Goal: Check status: Check status

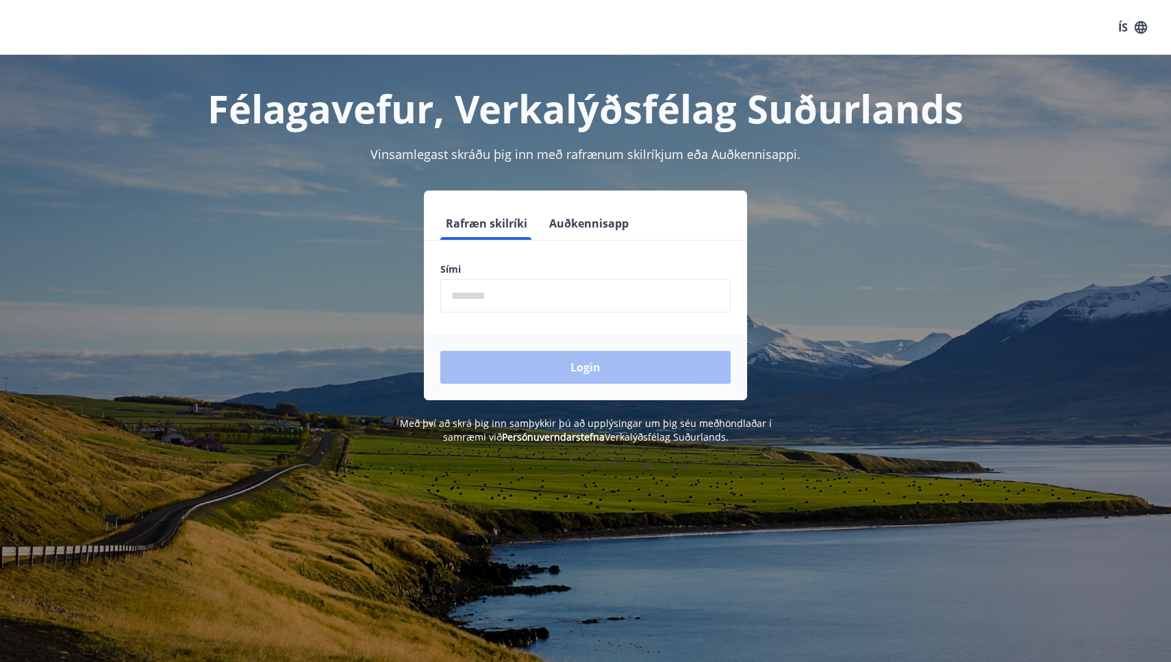
click at [502, 298] on input "phone" at bounding box center [585, 296] width 290 height 34
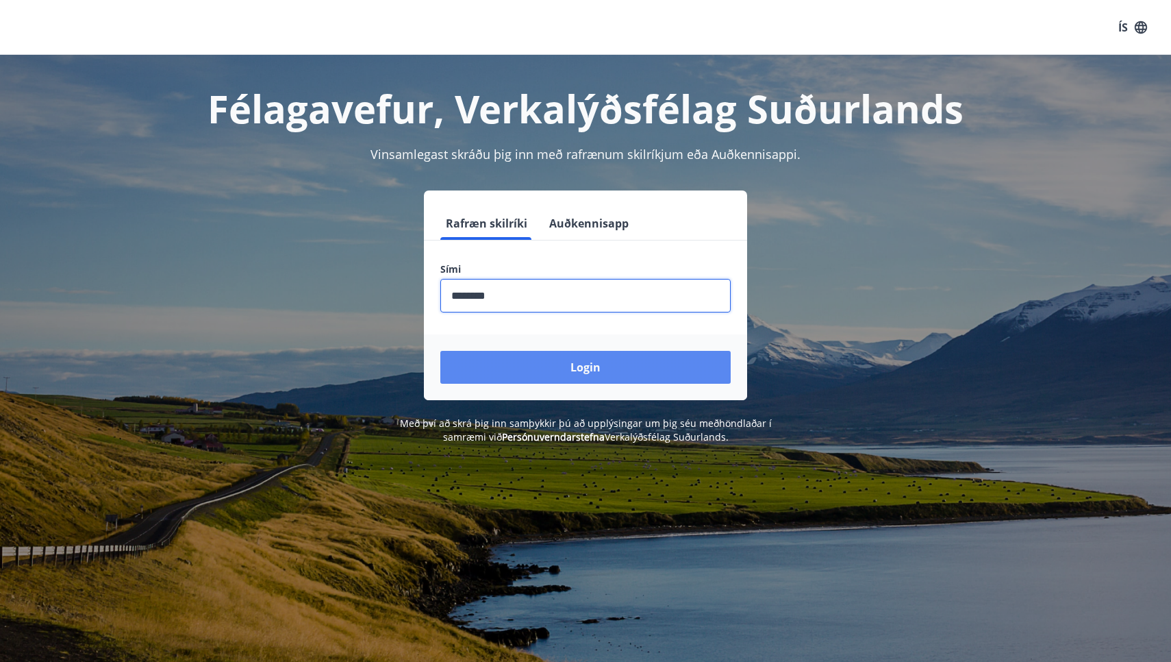
type input "********"
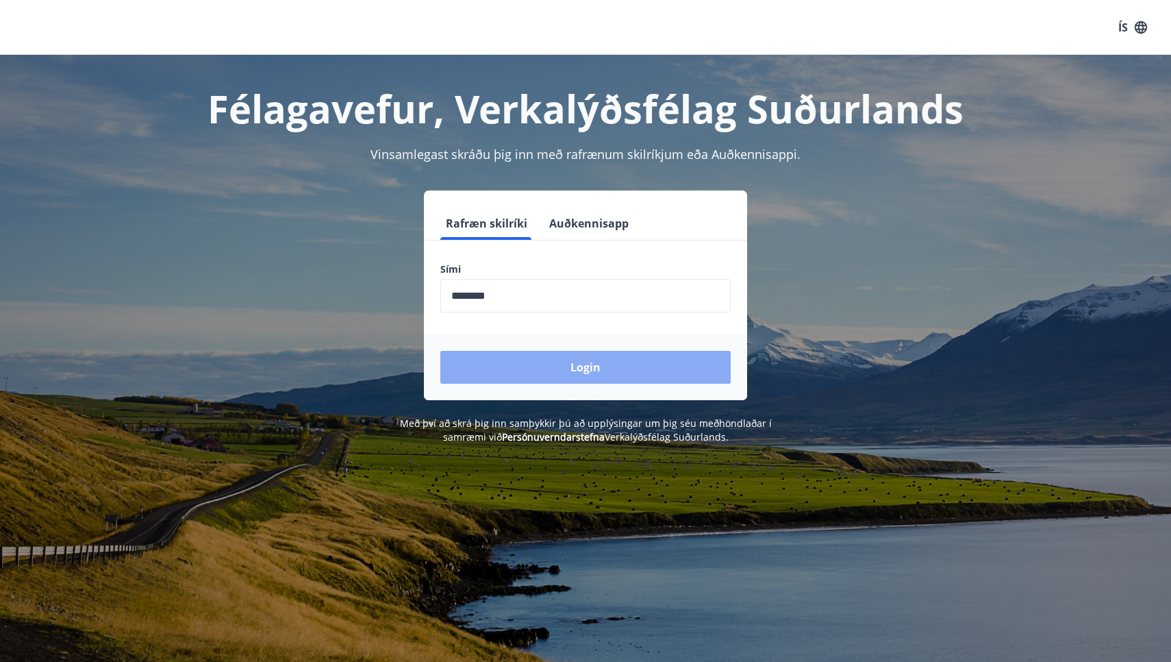
click at [586, 364] on button "Login" at bounding box center [585, 367] width 290 height 33
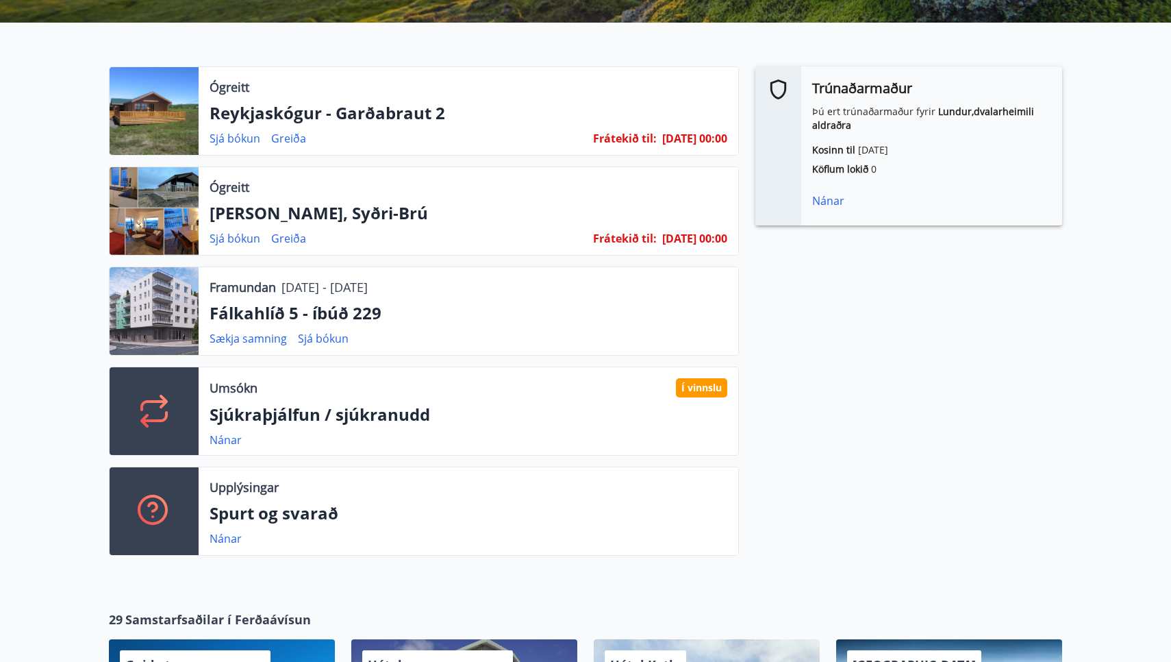
scroll to position [351, 0]
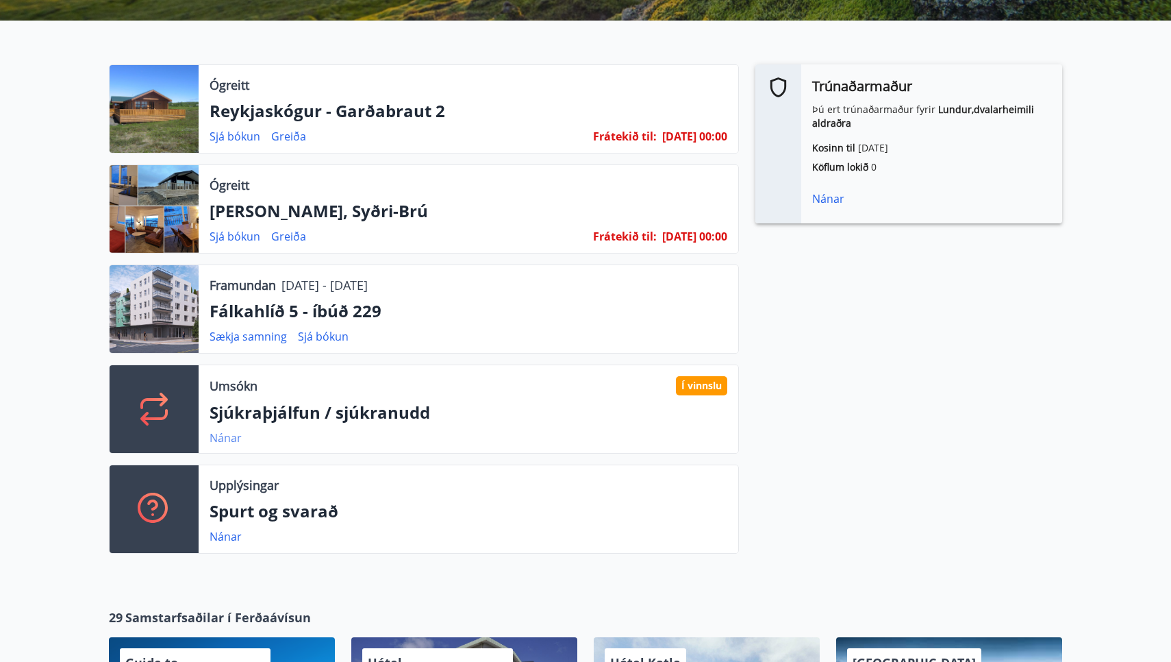
click at [222, 434] on link "Nánar" at bounding box center [226, 437] width 32 height 15
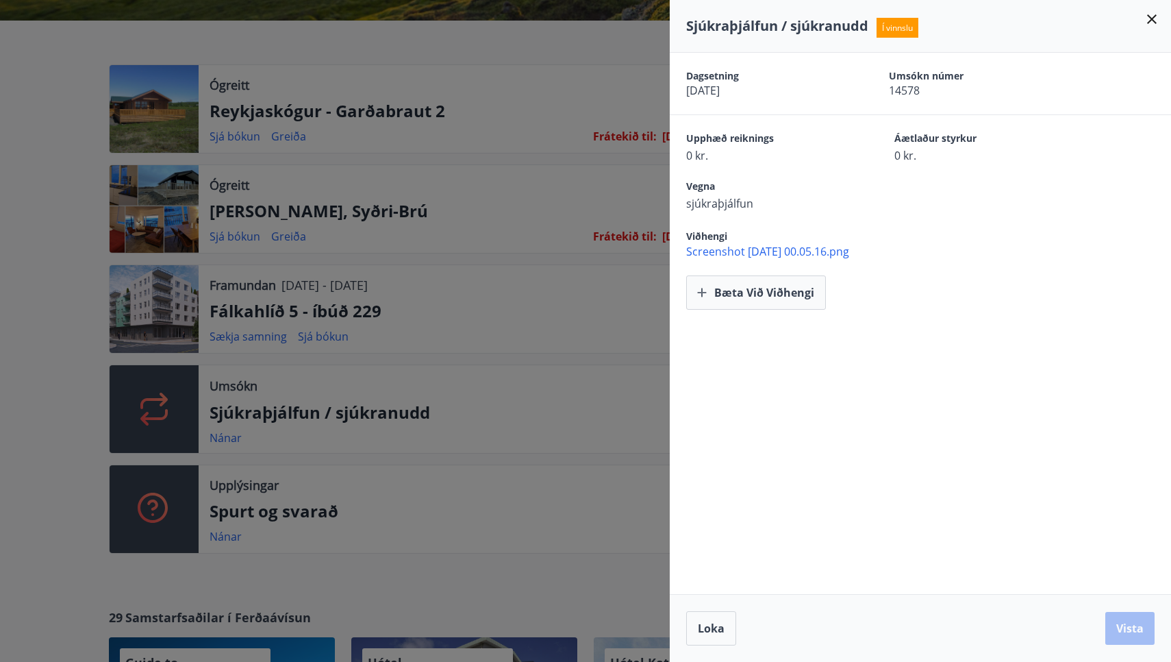
click at [734, 251] on span "Screenshot 2025-09-18 at 00.05.16.png" at bounding box center [928, 251] width 485 height 15
click at [1152, 16] on icon at bounding box center [1152, 19] width 16 height 16
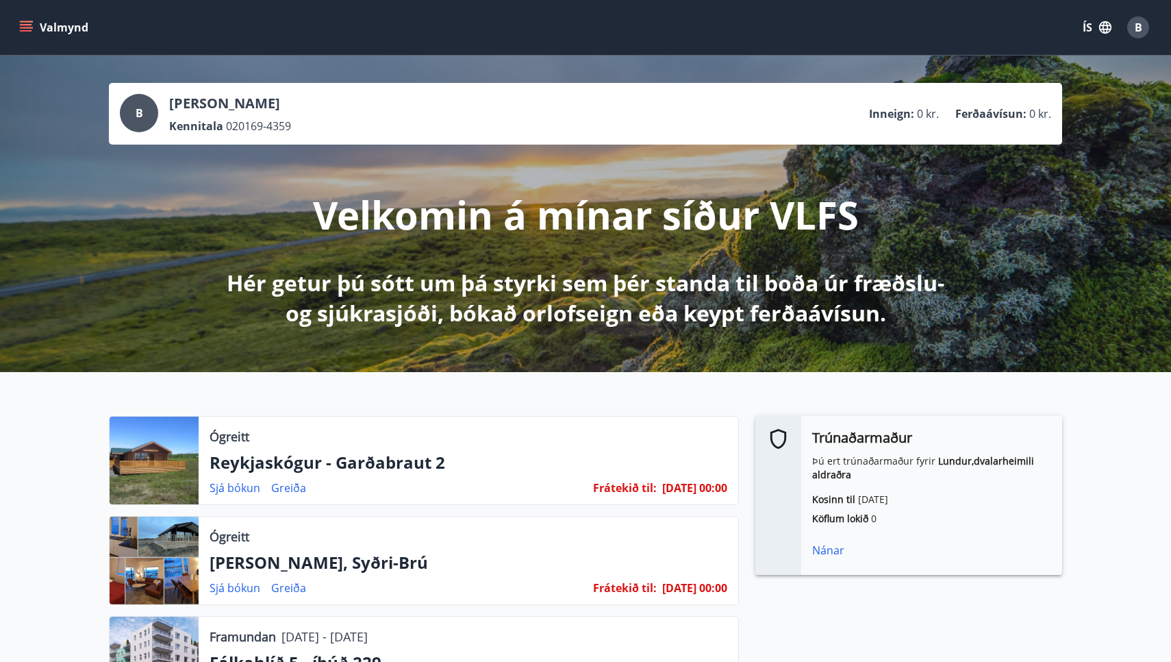
scroll to position [0, 0]
click at [30, 21] on icon "menu" at bounding box center [27, 21] width 15 height 1
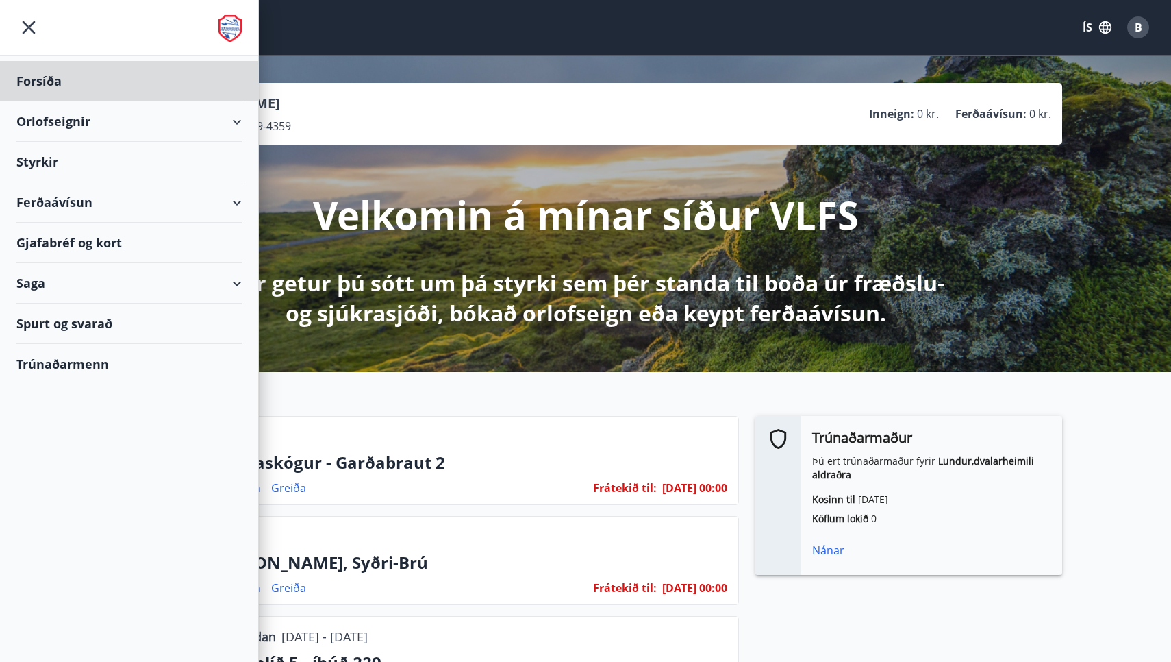
click at [50, 159] on div "Styrkir" at bounding box center [128, 162] width 225 height 40
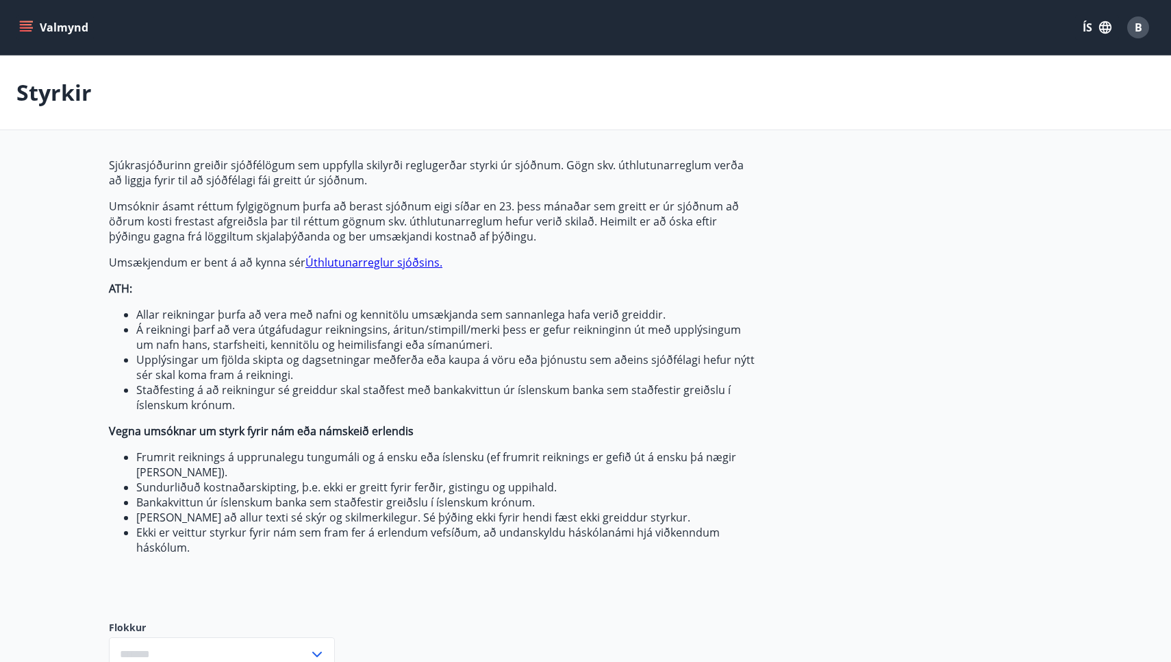
type input "***"
click at [1136, 29] on span "B" at bounding box center [1139, 27] width 8 height 15
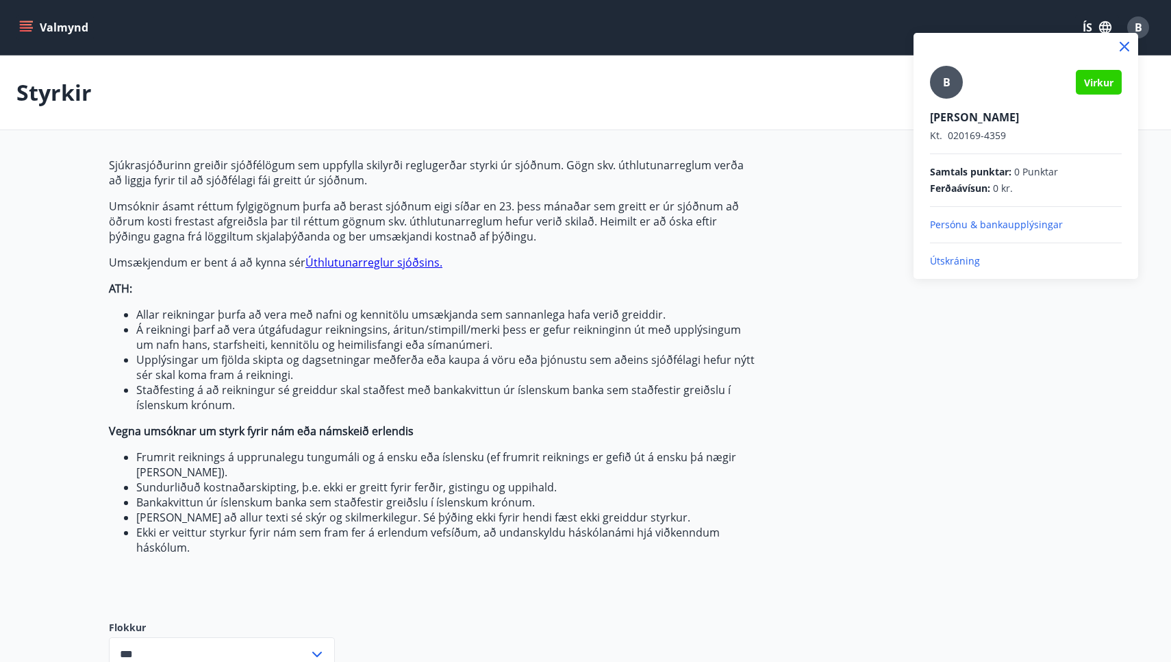
click at [847, 149] on div at bounding box center [585, 331] width 1171 height 662
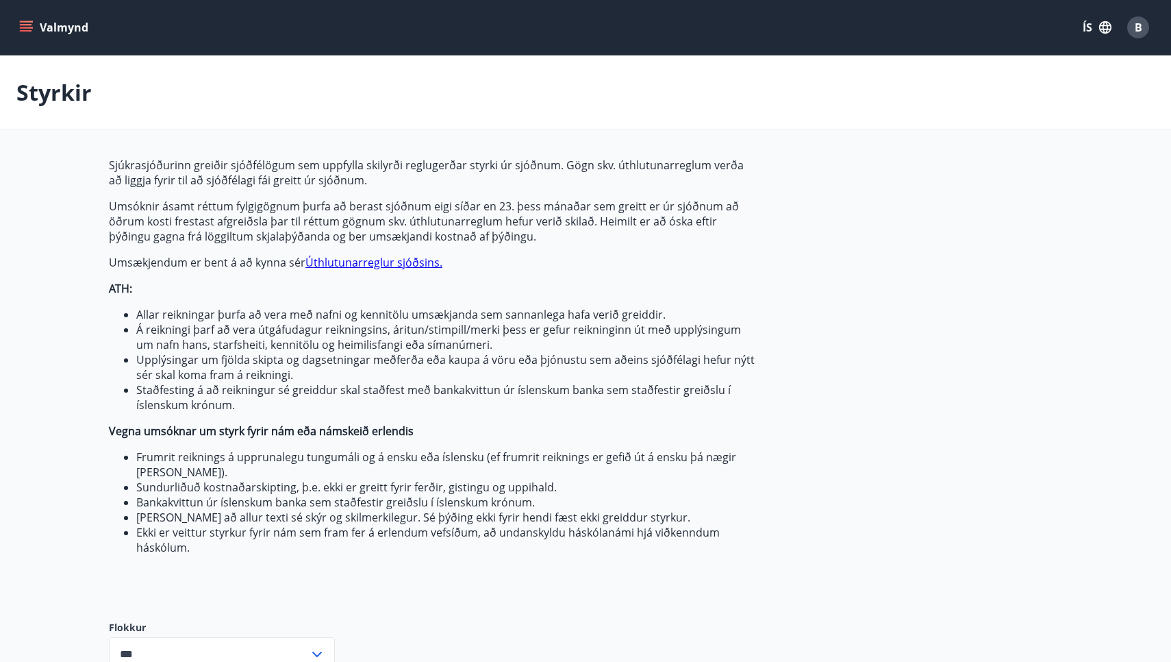
click at [24, 25] on icon "menu" at bounding box center [26, 24] width 12 height 1
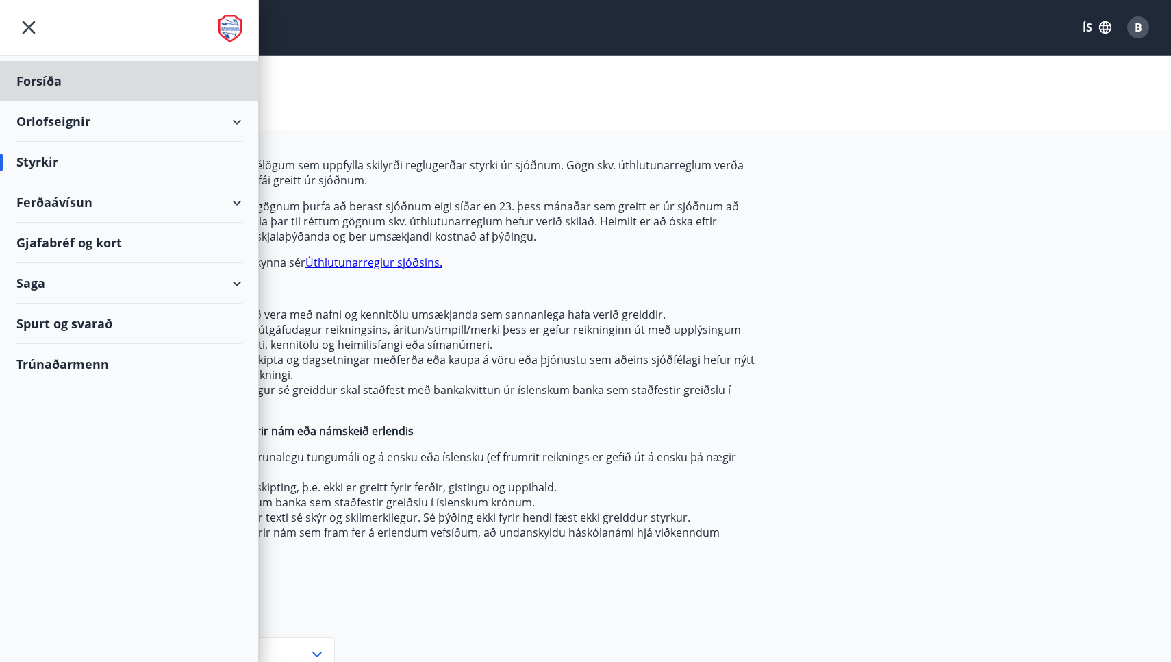
click at [177, 157] on div "Styrkir" at bounding box center [128, 162] width 225 height 40
click at [108, 286] on div "Saga" at bounding box center [128, 283] width 225 height 40
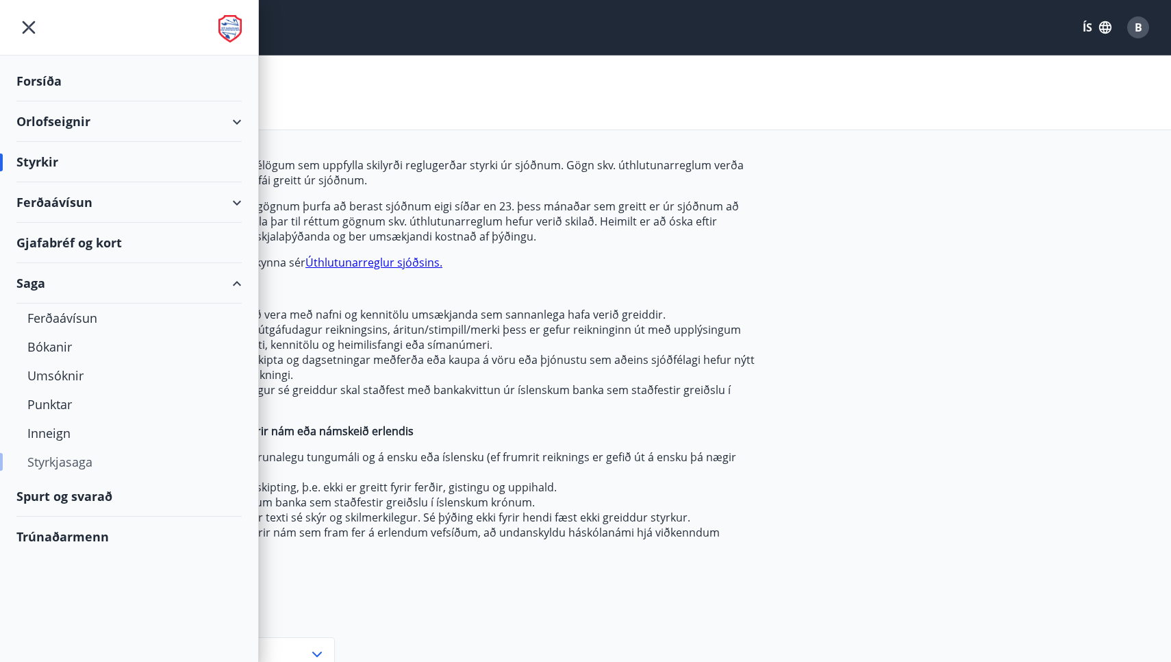
click at [61, 460] on div "Styrkjasaga" at bounding box center [128, 461] width 203 height 29
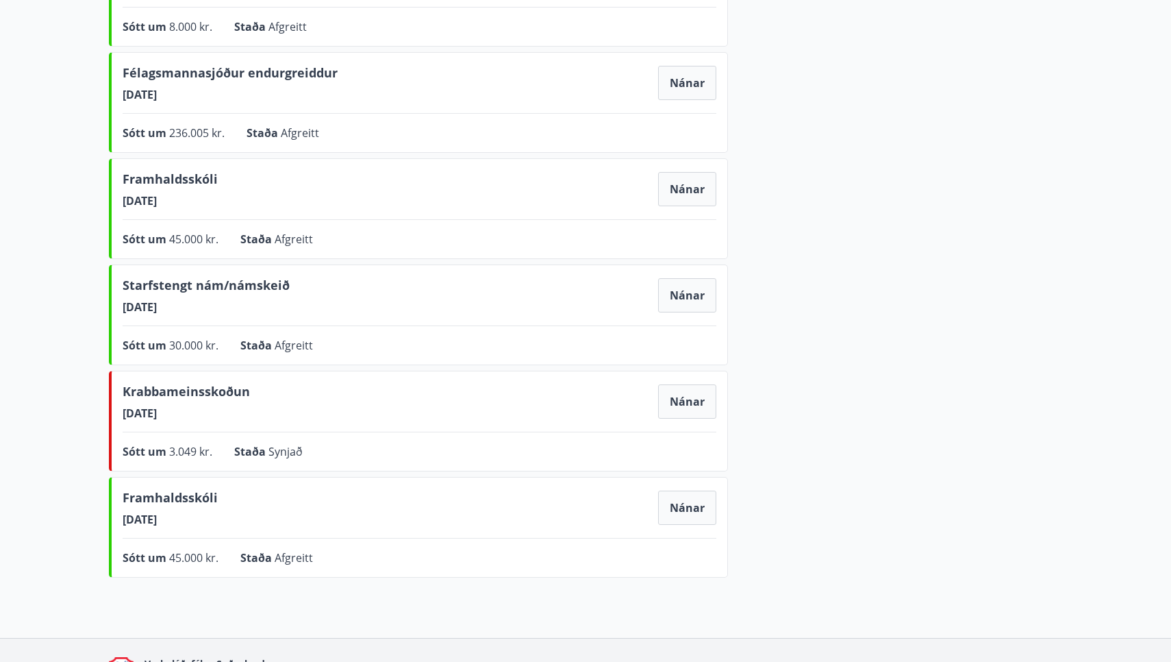
scroll to position [673, 0]
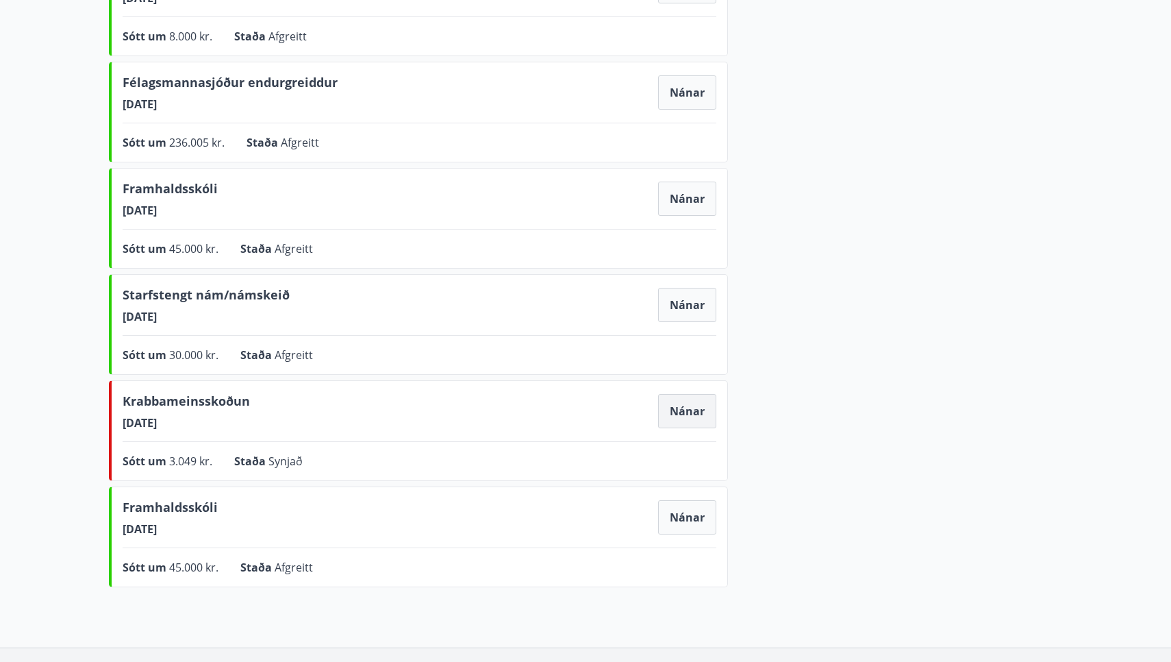
click at [683, 406] on button "Nánar" at bounding box center [687, 411] width 58 height 34
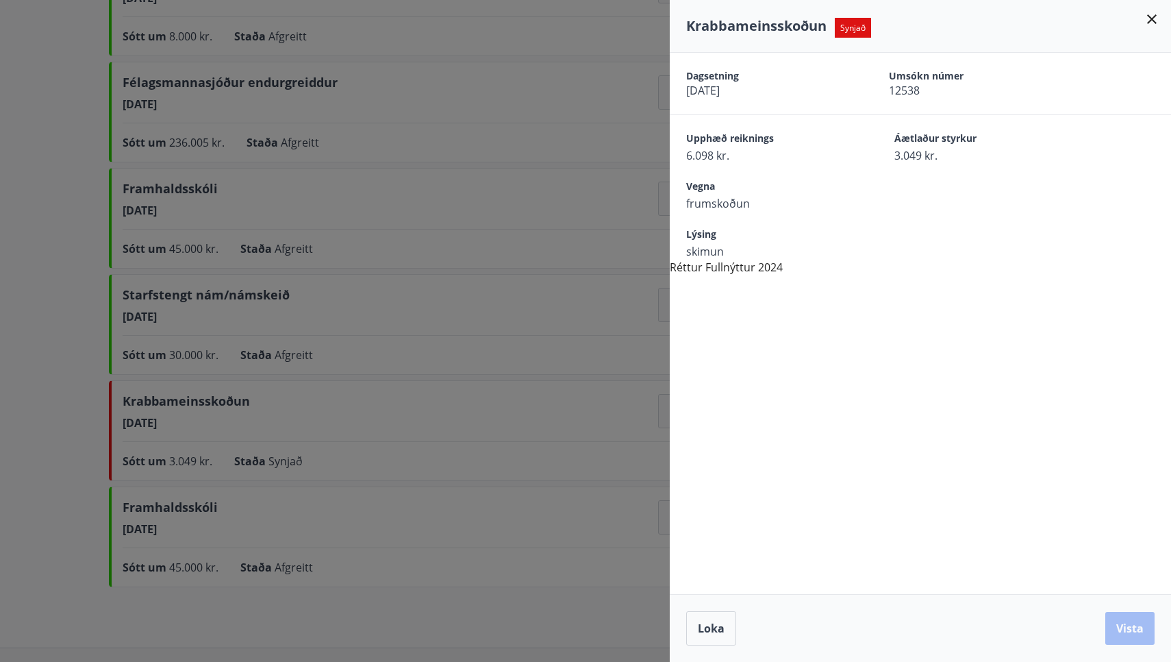
click at [1152, 14] on icon at bounding box center [1152, 19] width 16 height 16
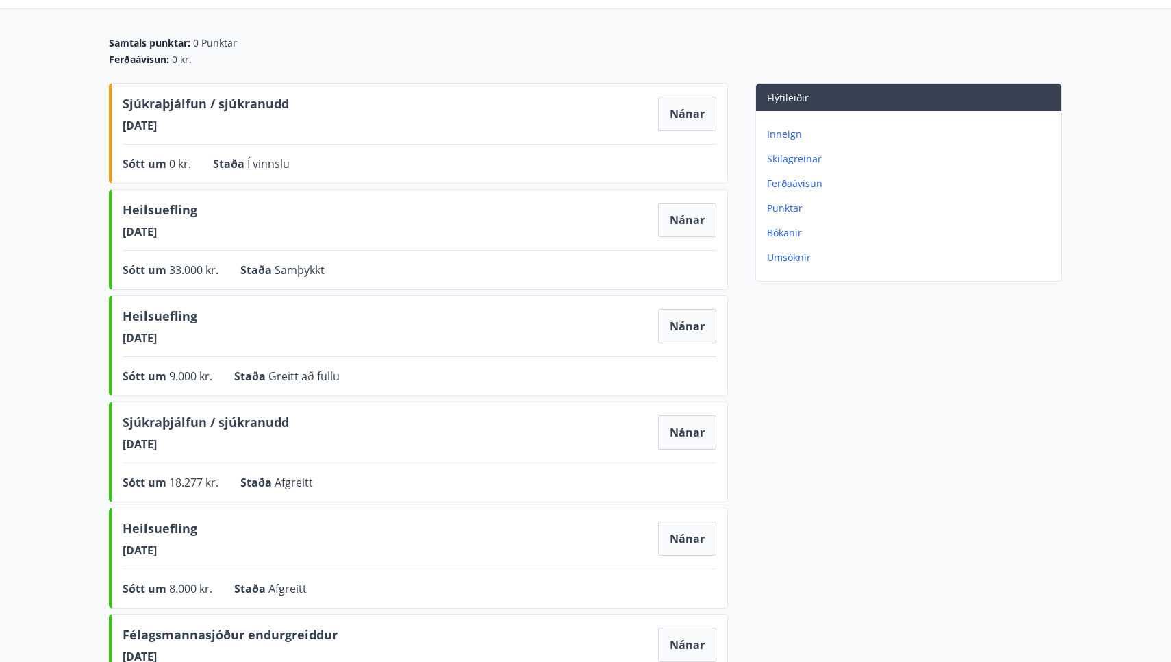
scroll to position [121, 0]
click at [685, 111] on button "Nánar" at bounding box center [687, 114] width 58 height 34
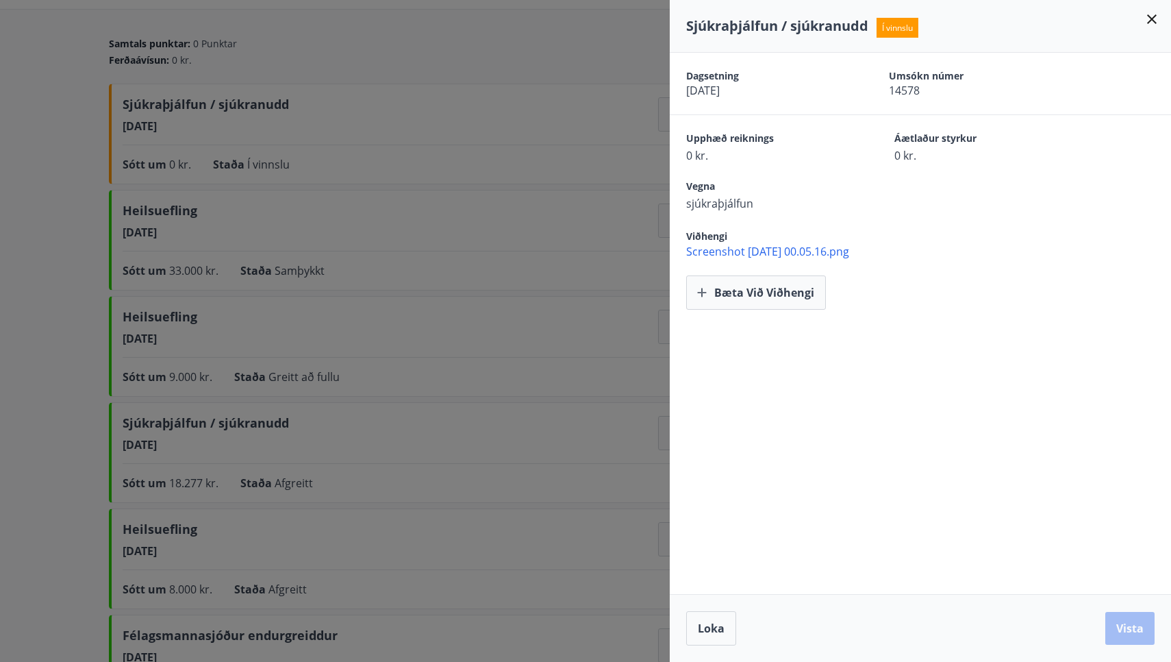
click at [1155, 18] on icon at bounding box center [1152, 19] width 16 height 16
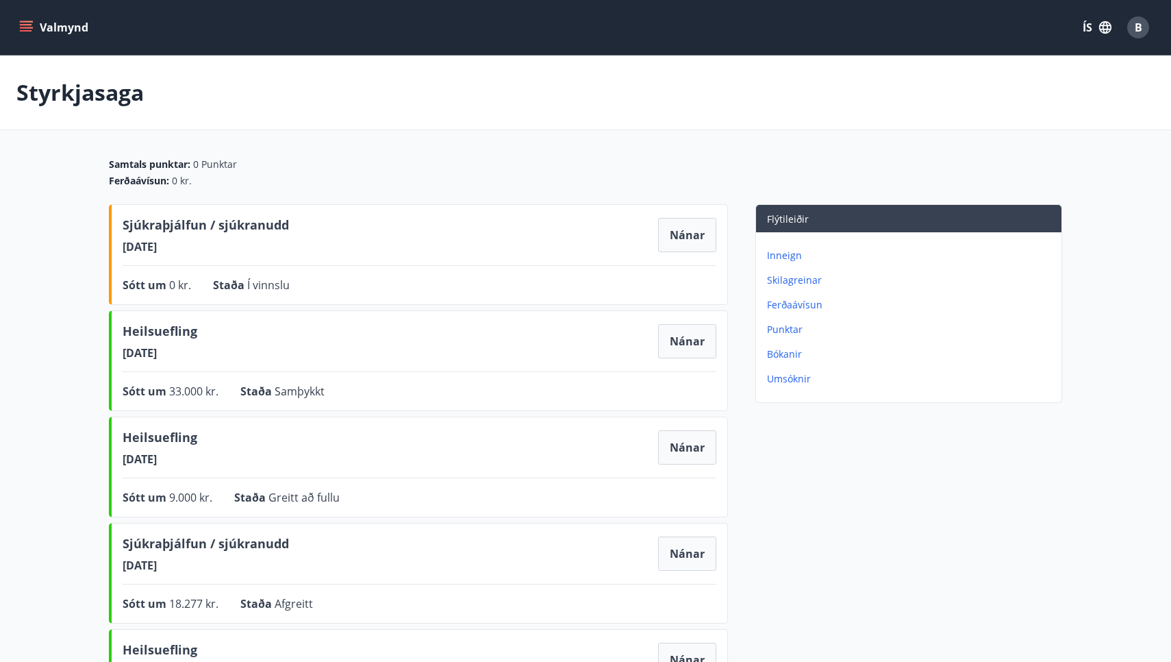
scroll to position [0, 0]
click at [1139, 24] on span "B" at bounding box center [1139, 27] width 8 height 15
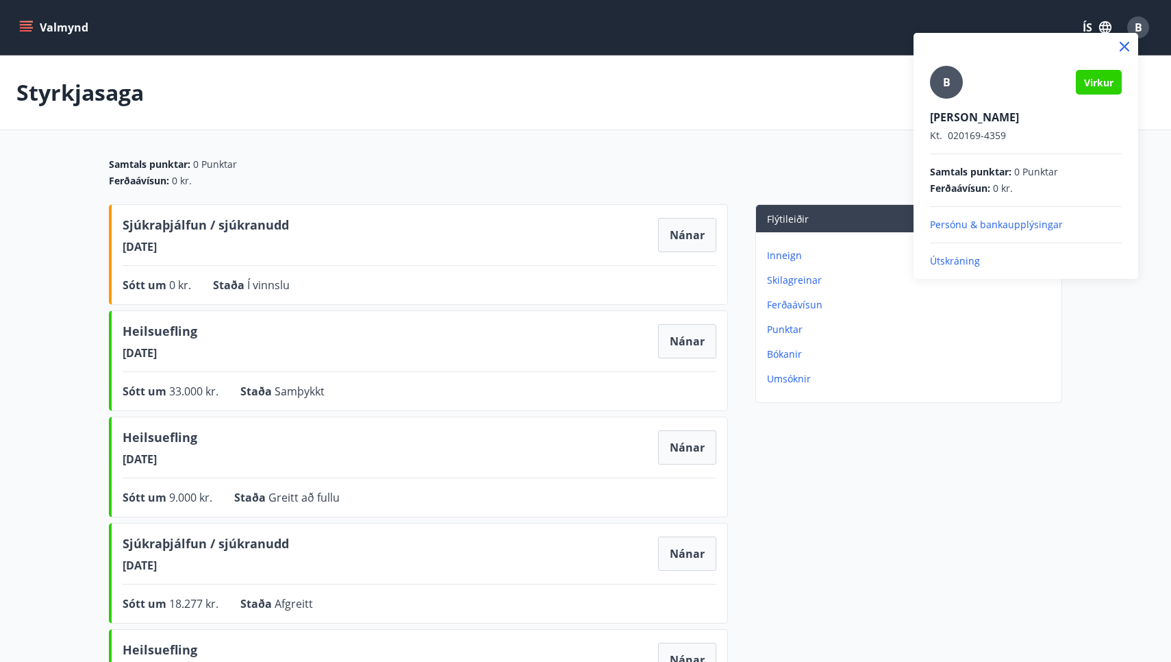
click at [955, 259] on p "Útskráning" at bounding box center [1026, 261] width 192 height 14
